Goal: Task Accomplishment & Management: Manage account settings

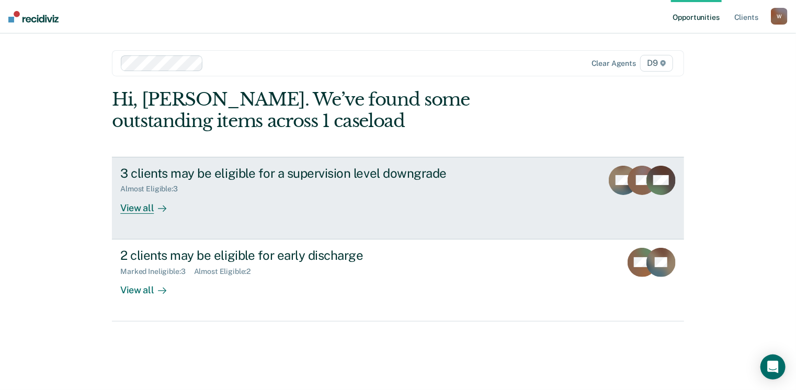
click at [138, 206] on div "View all" at bounding box center [149, 204] width 59 height 20
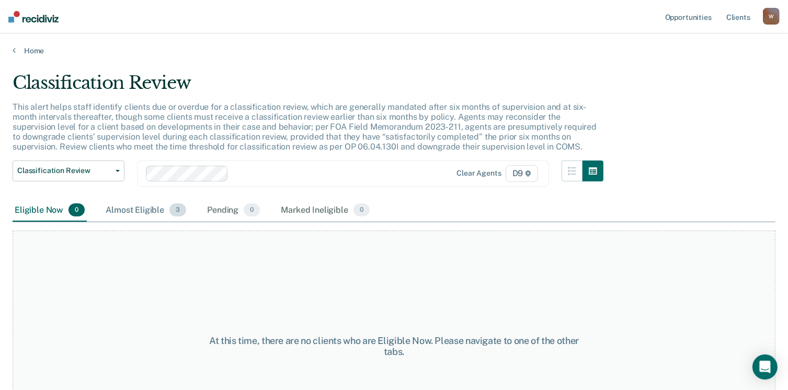
click at [145, 204] on div "Almost Eligible 3" at bounding box center [146, 210] width 85 height 23
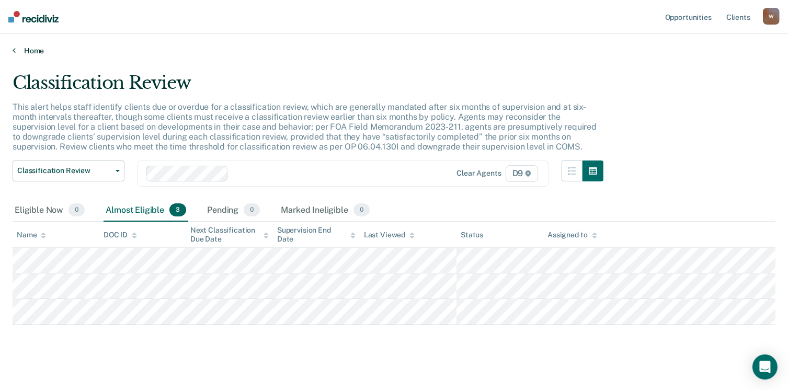
click at [36, 50] on link "Home" at bounding box center [394, 50] width 763 height 9
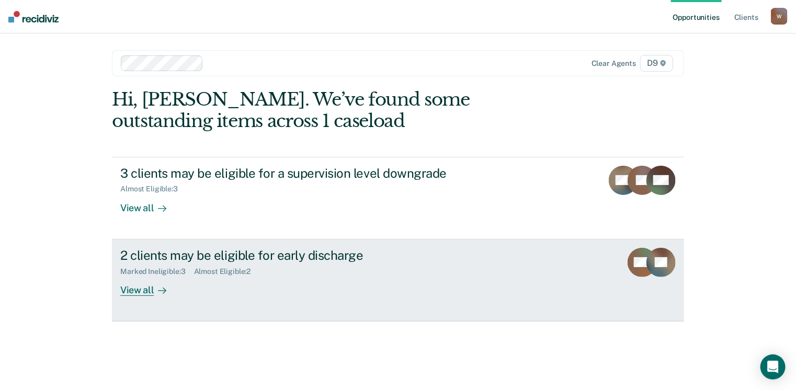
click at [138, 290] on div "View all" at bounding box center [149, 286] width 59 height 20
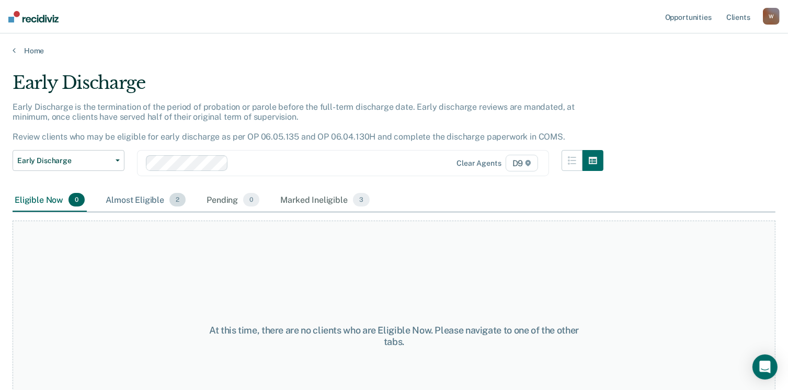
click at [142, 197] on div "Almost Eligible 2" at bounding box center [146, 200] width 84 height 23
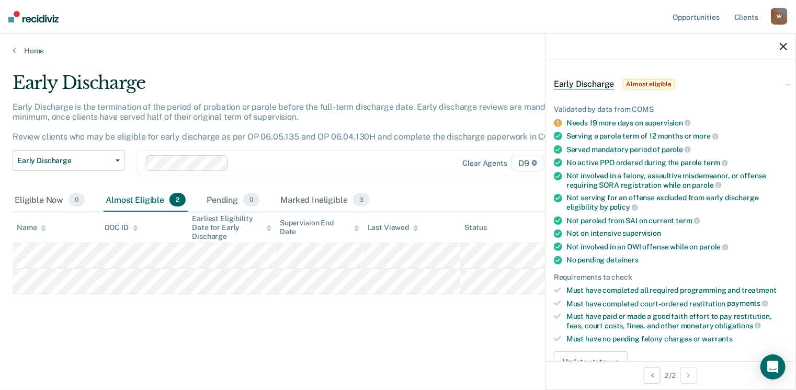
scroll to position [105, 0]
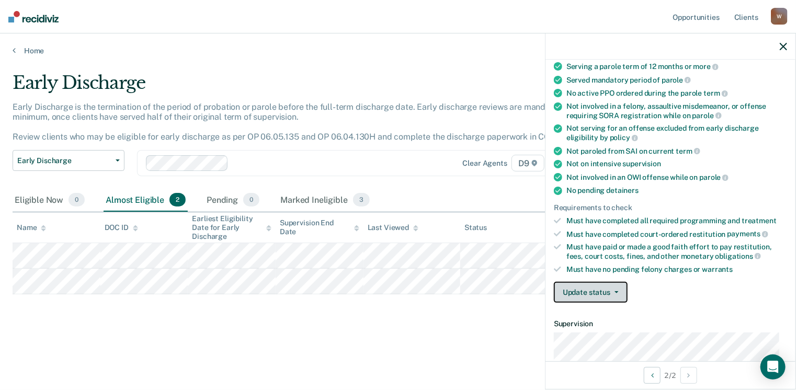
click at [619, 289] on button "Update status" at bounding box center [591, 292] width 74 height 21
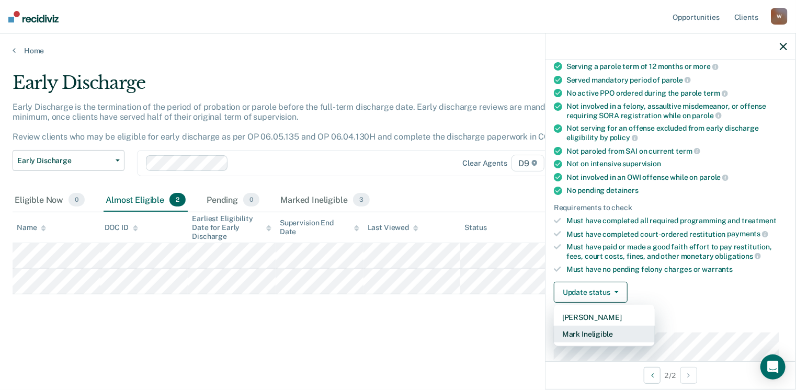
click at [605, 334] on button "Mark Ineligible" at bounding box center [604, 334] width 101 height 17
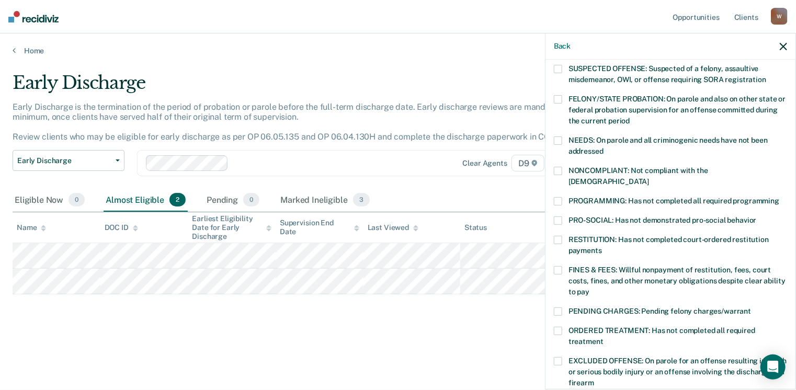
click at [556, 217] on span at bounding box center [558, 221] width 8 height 8
click at [757, 217] on input "PRO-SOCIAL: Has not demonstrated pro-social behavior" at bounding box center [757, 217] width 0 height 0
click at [558, 172] on span at bounding box center [558, 171] width 8 height 8
click at [649, 178] on input "NONCOMPLIANT: Not compliant with the [DEMOGRAPHIC_DATA]" at bounding box center [649, 178] width 0 height 0
click at [559, 137] on span at bounding box center [558, 141] width 8 height 8
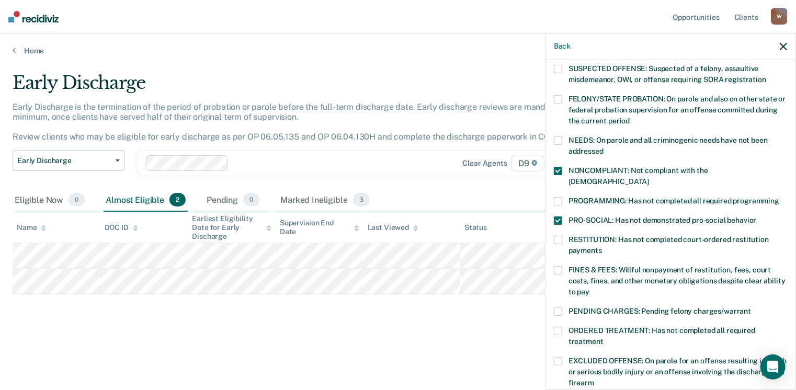
click at [604, 147] on input "NEEDS: On parole and all criminogenic needs have not been addressed" at bounding box center [604, 147] width 0 height 0
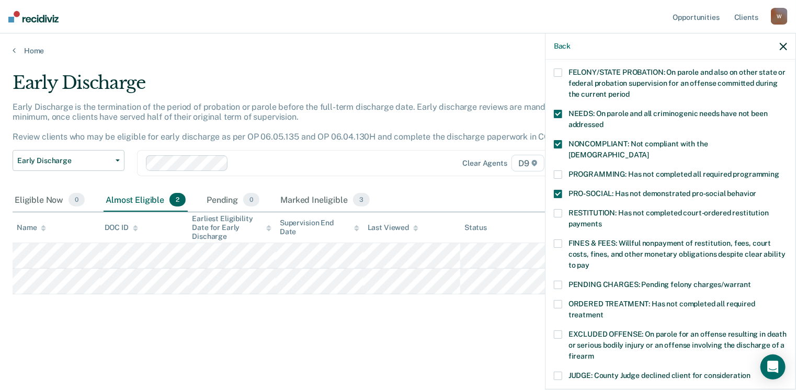
scroll to position [157, 0]
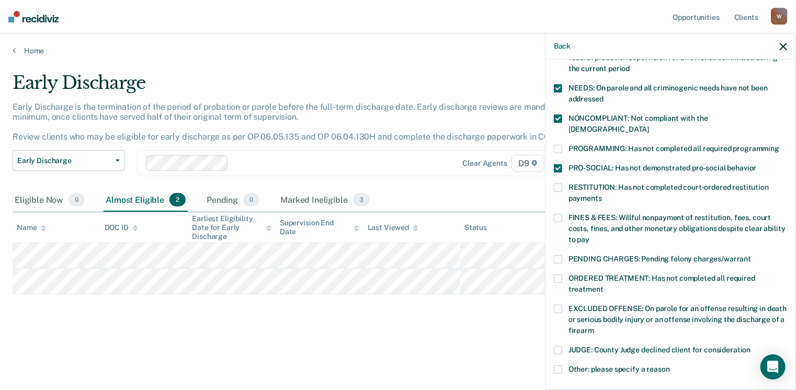
click at [559, 214] on span at bounding box center [558, 218] width 8 height 8
click at [589, 236] on input "FINES & FEES: Willful nonpayment of restitution, fees, court costs, fines, and …" at bounding box center [589, 236] width 0 height 0
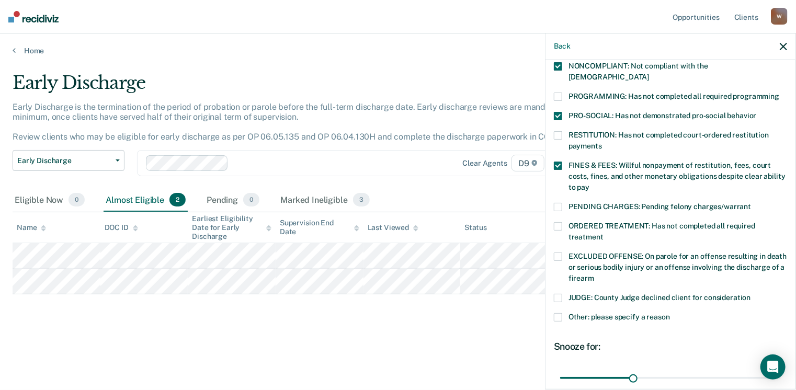
click at [561, 222] on span at bounding box center [558, 226] width 8 height 8
click at [604, 233] on input "ORDERED TREATMENT: Has not completed all required treatment" at bounding box center [604, 233] width 0 height 0
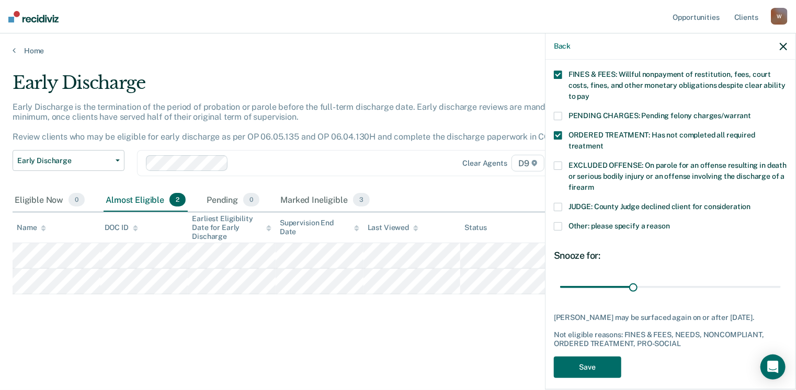
scroll to position [305, 0]
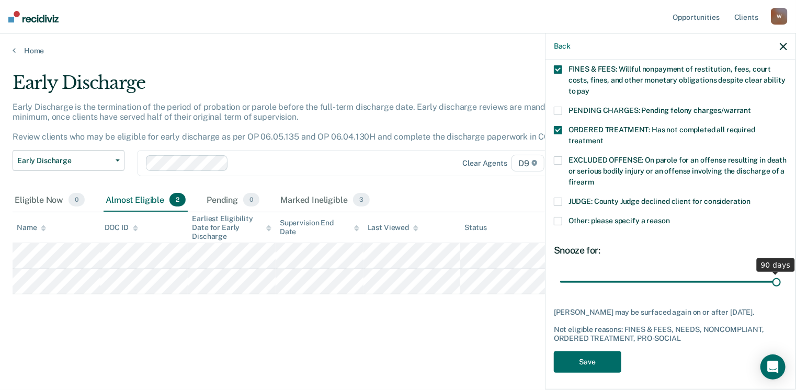
drag, startPoint x: 633, startPoint y: 272, endPoint x: 782, endPoint y: 270, distance: 149.6
type input "90"
click at [781, 273] on input "range" at bounding box center [670, 282] width 221 height 18
click at [594, 355] on button "Save" at bounding box center [587, 361] width 67 height 21
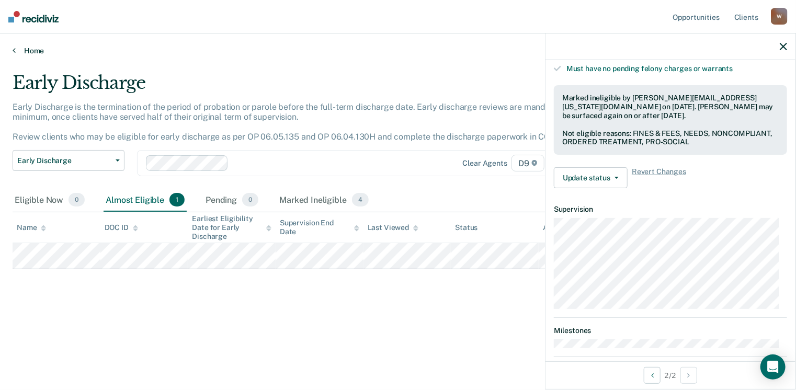
click at [30, 47] on link "Home" at bounding box center [398, 50] width 771 height 9
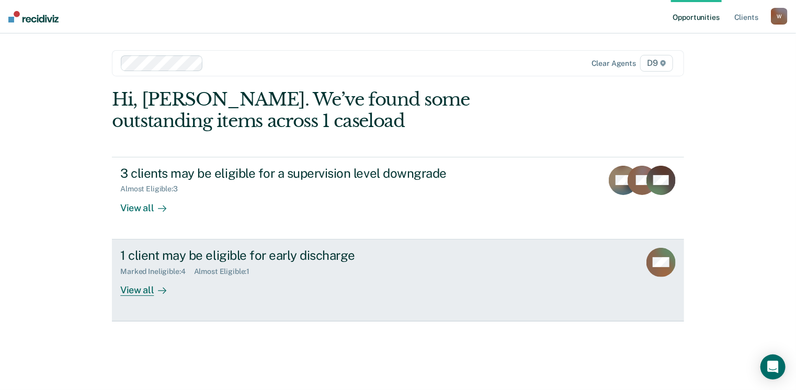
click at [146, 288] on div "View all" at bounding box center [149, 286] width 59 height 20
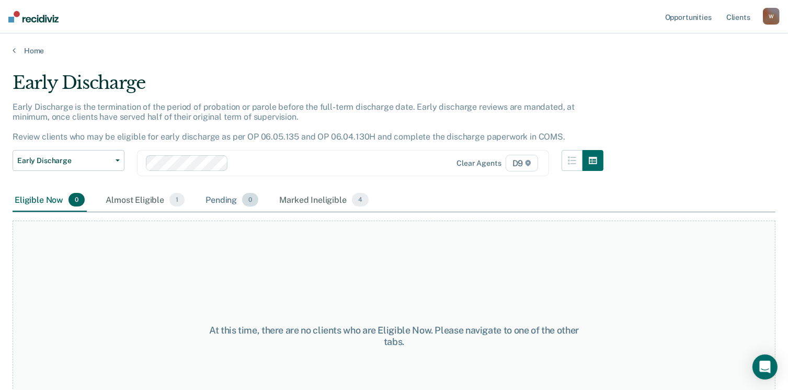
click at [225, 198] on div "Pending 0" at bounding box center [231, 200] width 57 height 23
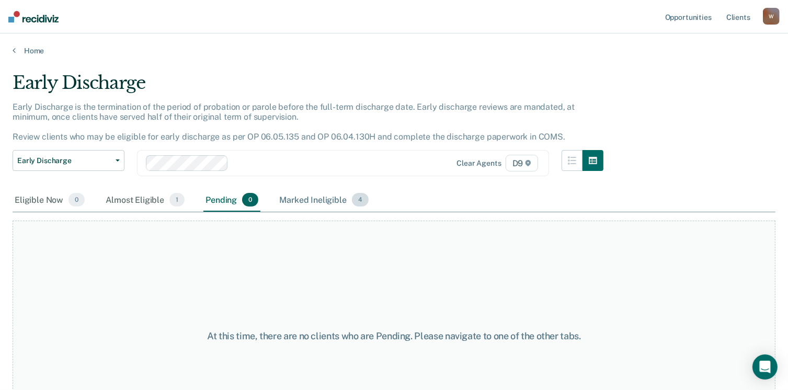
click at [295, 196] on div "Marked Ineligible 4" at bounding box center [324, 200] width 94 height 23
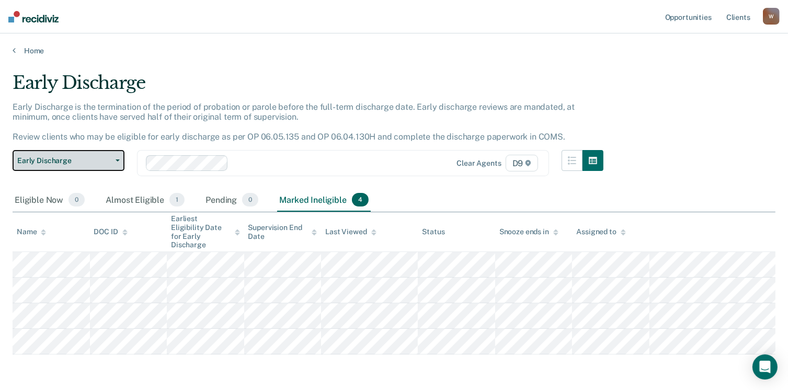
click at [117, 157] on button "Early Discharge" at bounding box center [69, 160] width 112 height 21
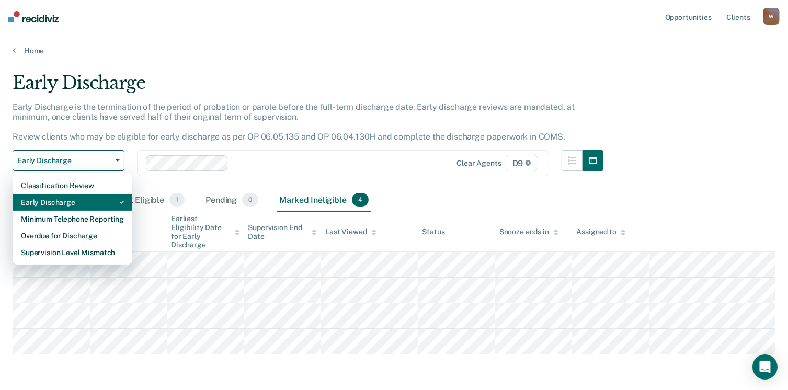
click at [74, 202] on div "Early Discharge" at bounding box center [72, 202] width 103 height 17
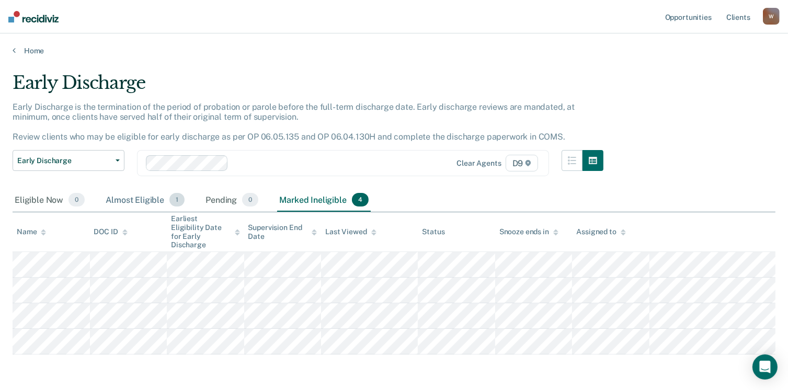
click at [141, 195] on div "Almost Eligible 1" at bounding box center [145, 200] width 83 height 23
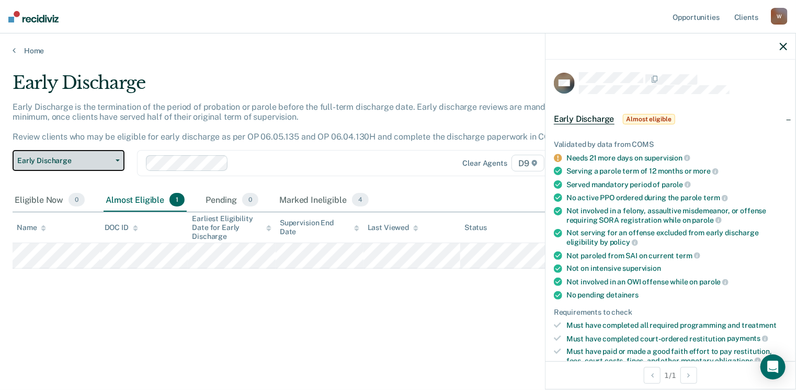
click at [119, 156] on button "Early Discharge" at bounding box center [69, 160] width 112 height 21
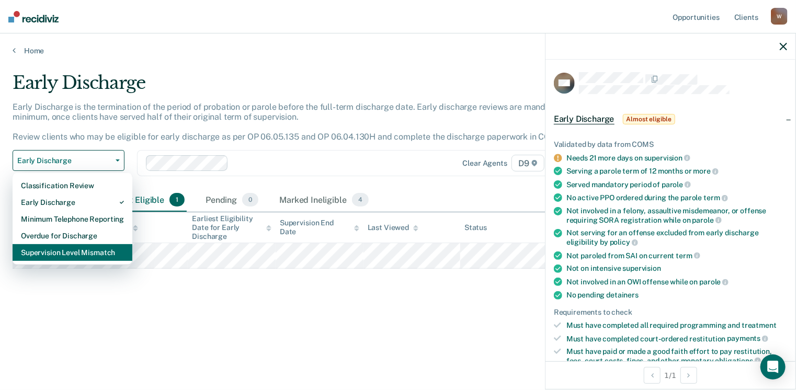
click at [77, 252] on div "Supervision Level Mismatch" at bounding box center [72, 252] width 103 height 17
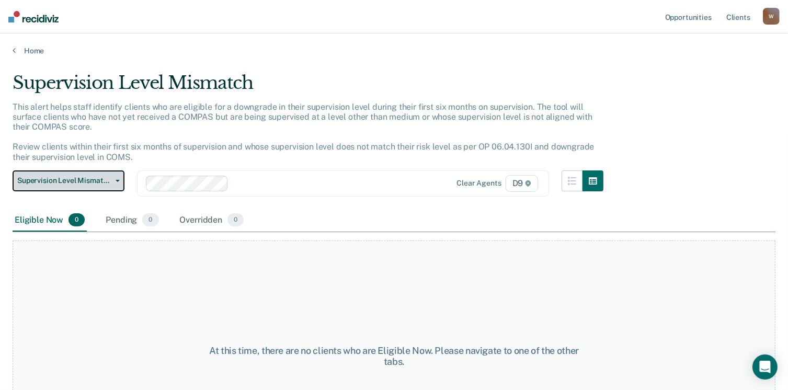
click at [119, 177] on button "Supervision Level Mismatch" at bounding box center [69, 180] width 112 height 21
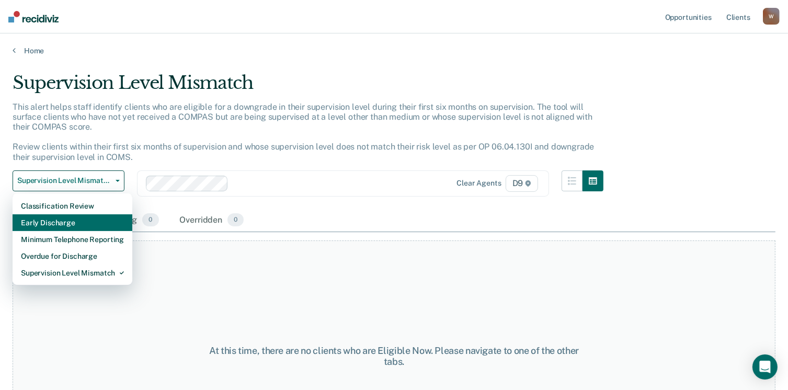
click at [65, 228] on div "Early Discharge" at bounding box center [72, 222] width 103 height 17
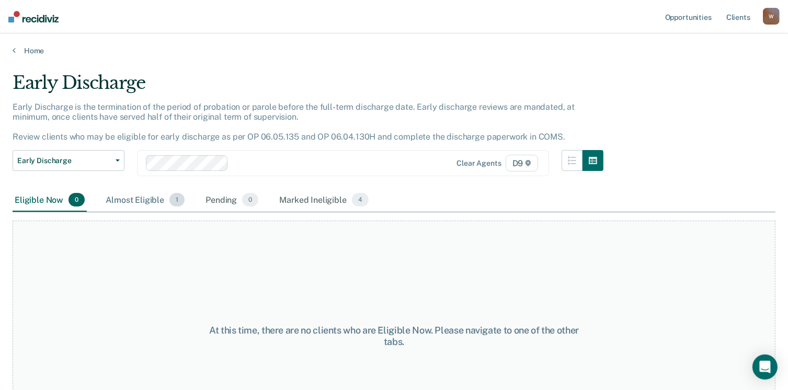
click at [151, 197] on div "Almost Eligible 1" at bounding box center [145, 200] width 83 height 23
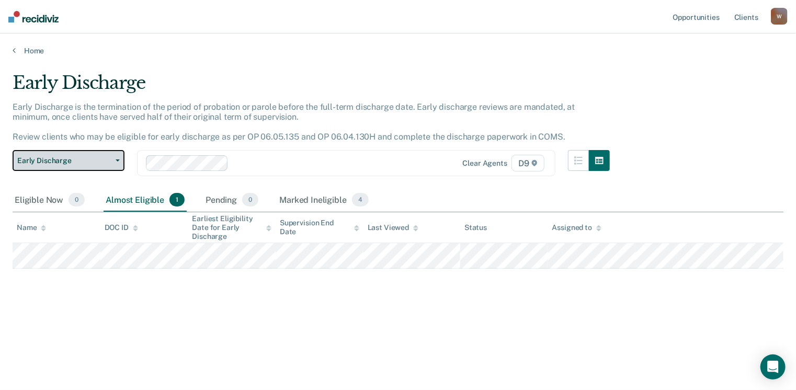
click at [115, 160] on span "button" at bounding box center [115, 161] width 8 height 2
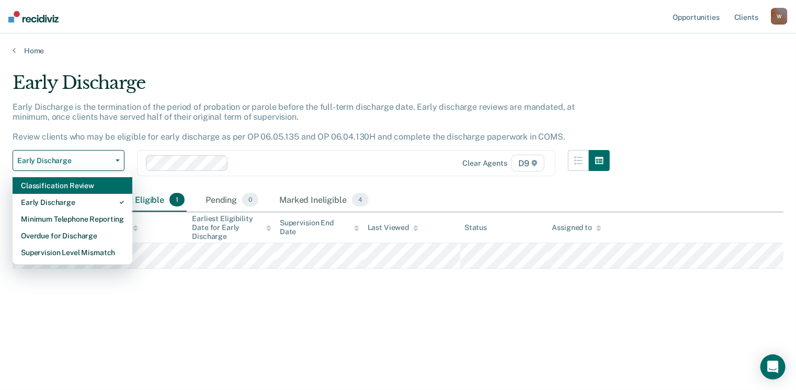
click at [82, 185] on div "Classification Review" at bounding box center [72, 185] width 103 height 17
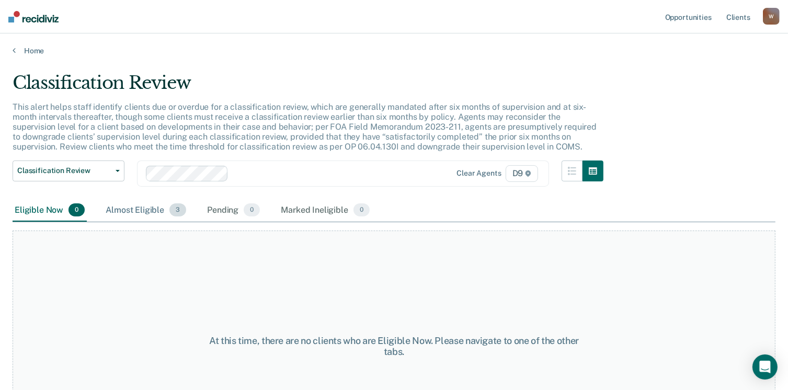
click at [134, 208] on div "Almost Eligible 3" at bounding box center [146, 210] width 85 height 23
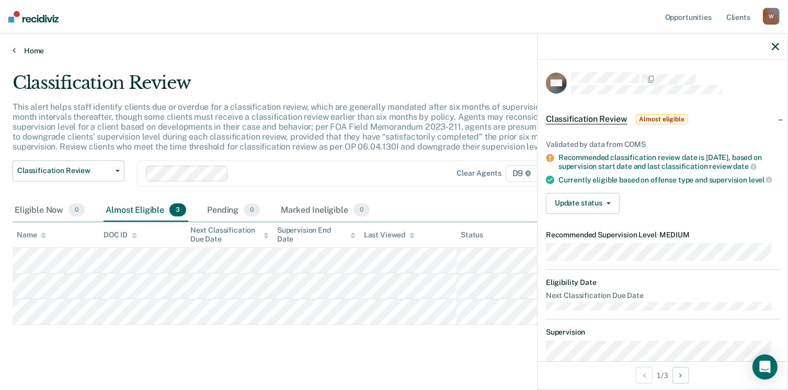
click at [42, 49] on link "Home" at bounding box center [394, 50] width 763 height 9
